Goal: Find contact information: Find contact information

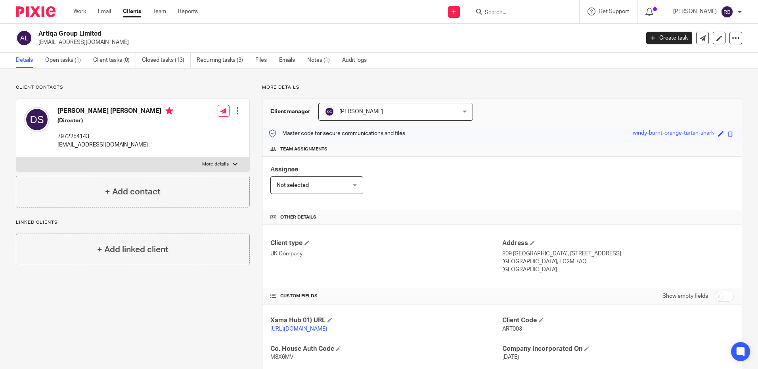
click at [267, 84] on p "More details" at bounding box center [502, 87] width 480 height 6
drag, startPoint x: 267, startPoint y: 84, endPoint x: 273, endPoint y: 84, distance: 5.9
copy div "More details"
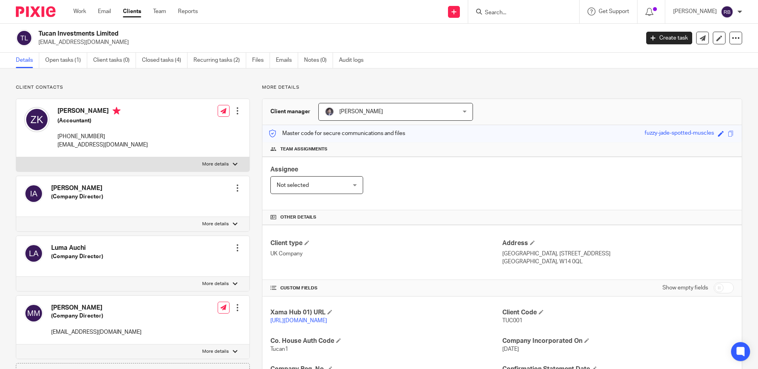
click at [456, 80] on div "Client contacts [PERSON_NAME] (Company Director) Edit contact Create client fro…" at bounding box center [379, 287] width 758 height 436
drag, startPoint x: 664, startPoint y: 15, endPoint x: 650, endPoint y: 15, distance: 14.3
click at [658, 15] on div at bounding box center [651, 11] width 28 height 23
click at [650, 15] on div at bounding box center [651, 11] width 28 height 23
click at [653, 11] on icon at bounding box center [649, 12] width 8 height 8
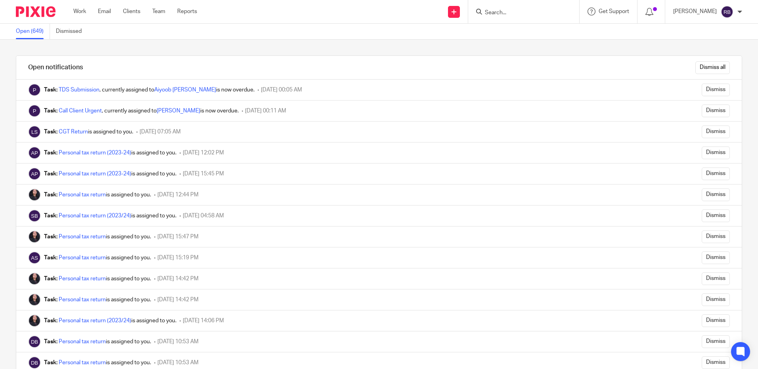
drag, startPoint x: 403, startPoint y: 50, endPoint x: 397, endPoint y: 41, distance: 10.8
click at [403, 51] on div "Open notifications Dismiss all Task: TDS Submission , currently assigned to Aiy…" at bounding box center [379, 205] width 758 height 330
